Goal: Task Accomplishment & Management: Manage account settings

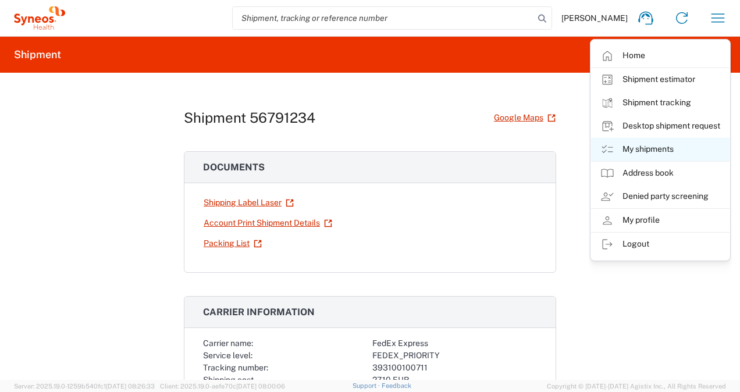
click at [633, 149] on link "My shipments" at bounding box center [660, 149] width 138 height 23
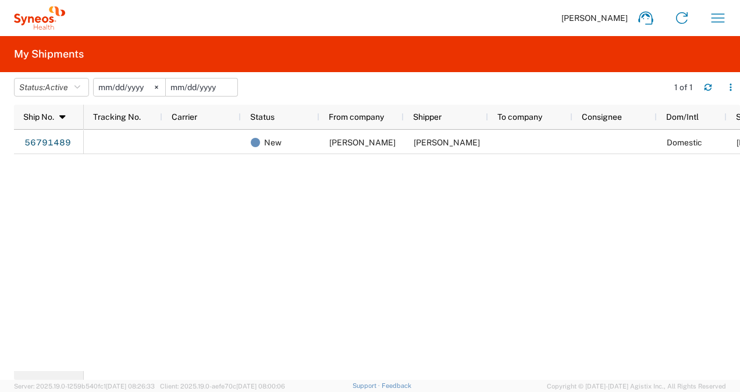
click at [186, 88] on input "date" at bounding box center [202, 87] width 72 height 17
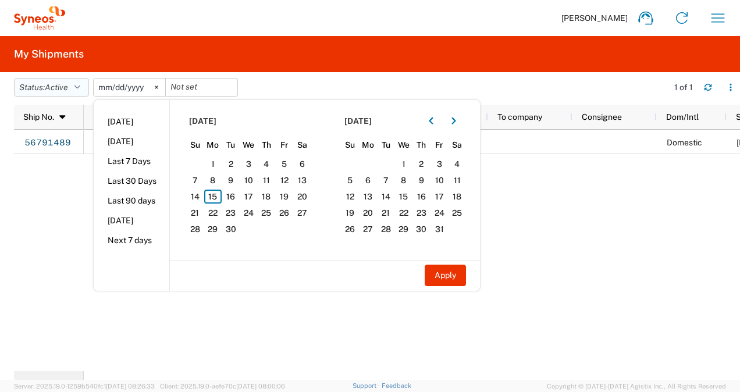
click at [68, 86] on span "Active" at bounding box center [56, 87] width 23 height 9
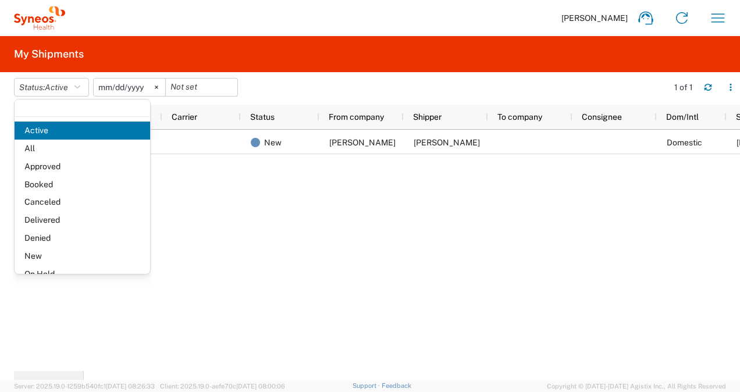
click at [62, 183] on span "Booked" at bounding box center [83, 185] width 136 height 18
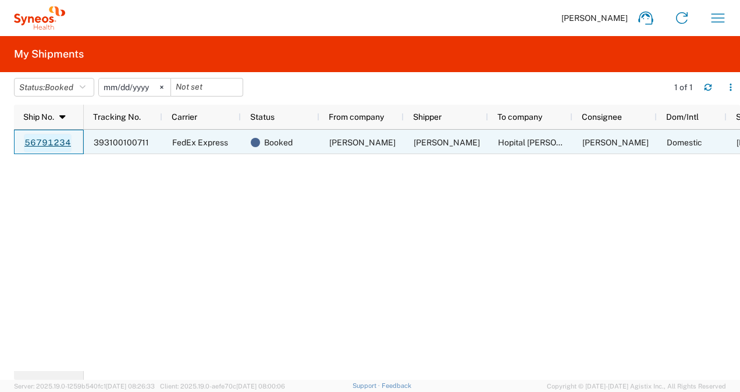
click at [59, 141] on link "56791234" at bounding box center [48, 143] width 48 height 19
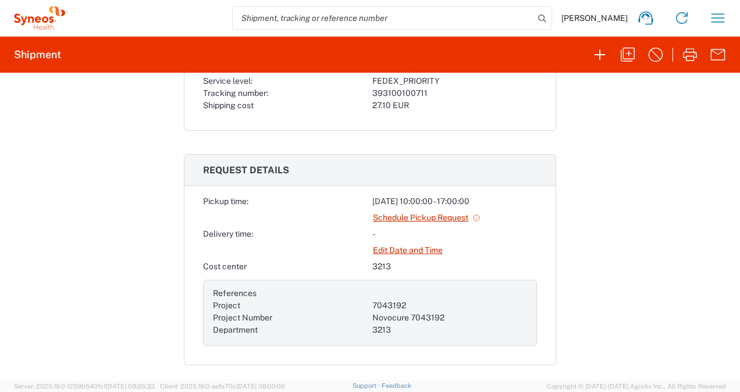
scroll to position [291, 0]
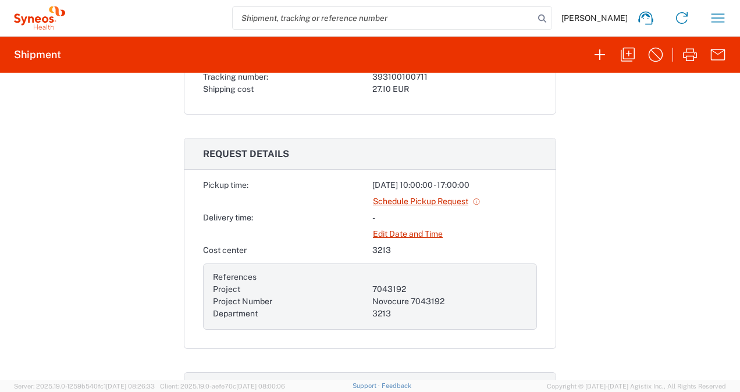
drag, startPoint x: 415, startPoint y: 230, endPoint x: 513, endPoint y: 245, distance: 99.4
click at [513, 245] on div "Pickup time: [DATE] 10:00:00 - 17:00:00 Schedule Pickup Request Delivery time: …" at bounding box center [370, 254] width 334 height 151
click at [444, 200] on link "Schedule Pickup Request" at bounding box center [426, 201] width 109 height 20
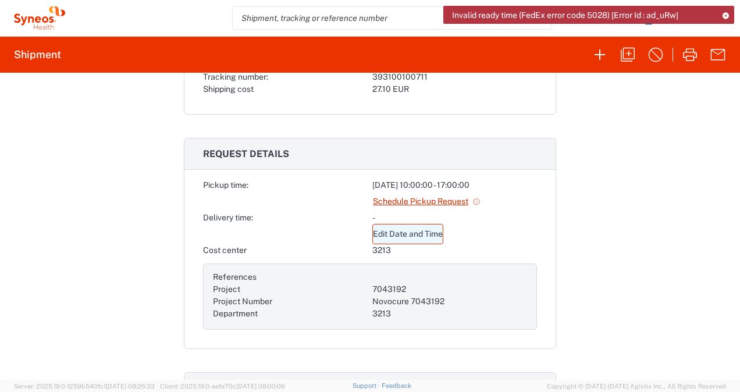
click at [414, 233] on link "Edit Date and Time" at bounding box center [407, 234] width 71 height 20
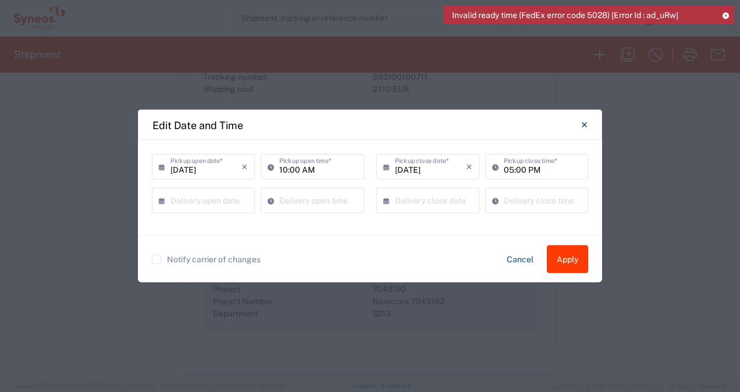
click at [568, 261] on button "Apply" at bounding box center [567, 259] width 41 height 28
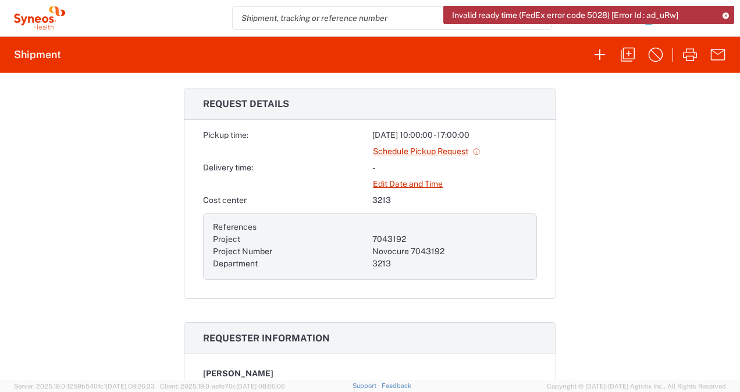
scroll to position [349, 0]
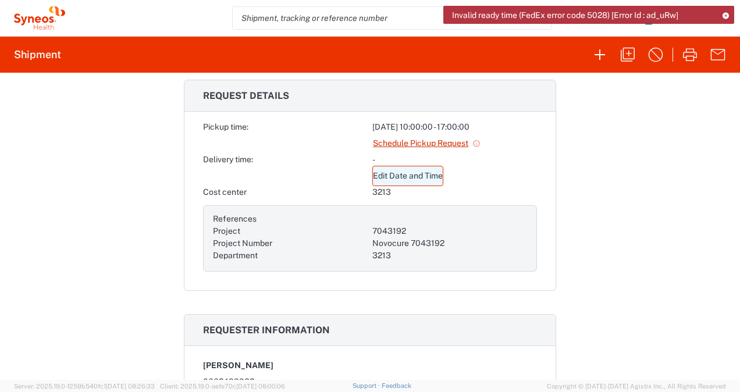
click at [421, 175] on link "Edit Date and Time" at bounding box center [407, 176] width 71 height 20
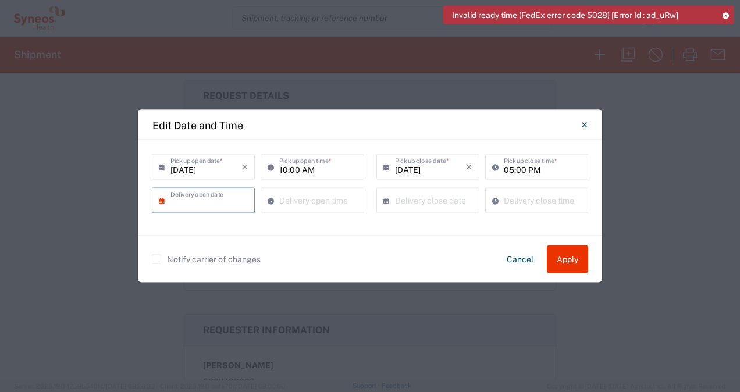
click at [216, 201] on input "text" at bounding box center [205, 200] width 71 height 20
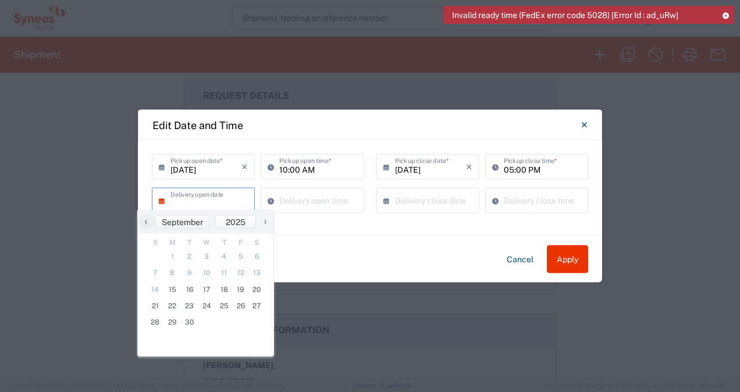
click at [216, 201] on input "text" at bounding box center [205, 200] width 71 height 20
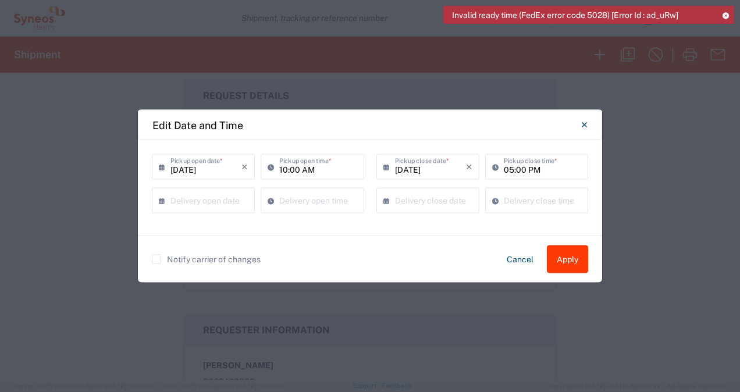
click at [561, 259] on button "Apply" at bounding box center [567, 259] width 41 height 28
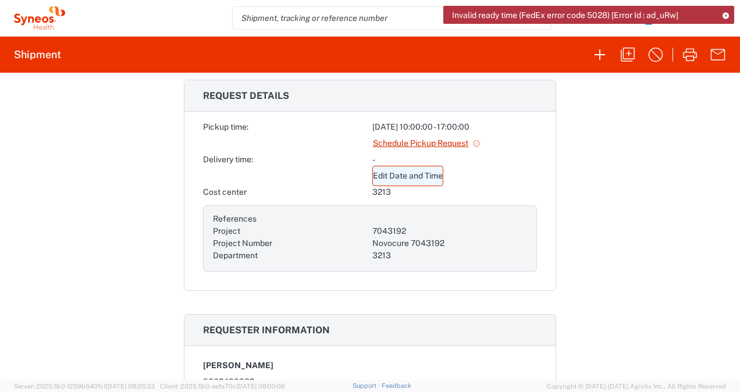
click at [417, 172] on link "Edit Date and Time" at bounding box center [407, 176] width 71 height 20
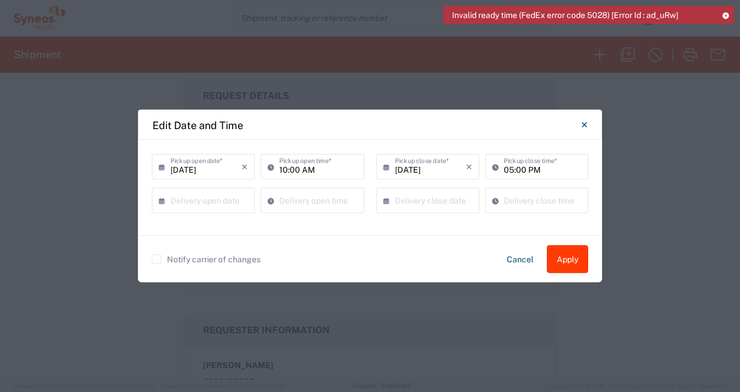
click at [561, 255] on button "Apply" at bounding box center [567, 259] width 41 height 28
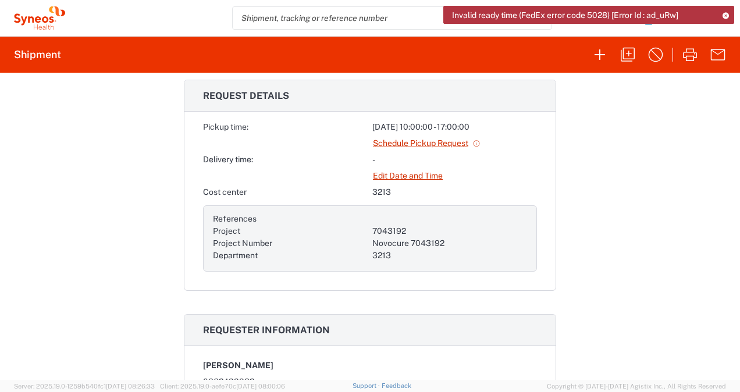
click at [725, 13] on icon at bounding box center [725, 15] width 8 height 6
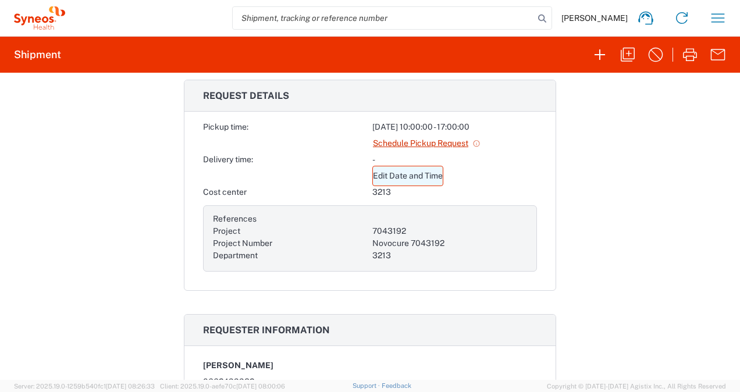
click at [395, 175] on link "Edit Date and Time" at bounding box center [407, 176] width 71 height 20
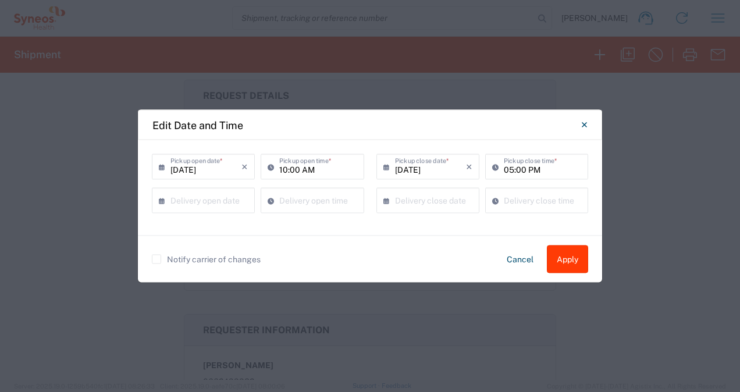
click at [567, 259] on button "Apply" at bounding box center [567, 259] width 41 height 28
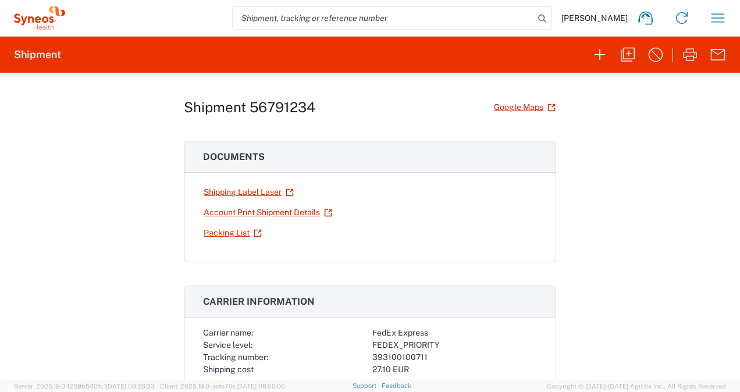
scroll to position [0, 0]
